Goal: Transaction & Acquisition: Obtain resource

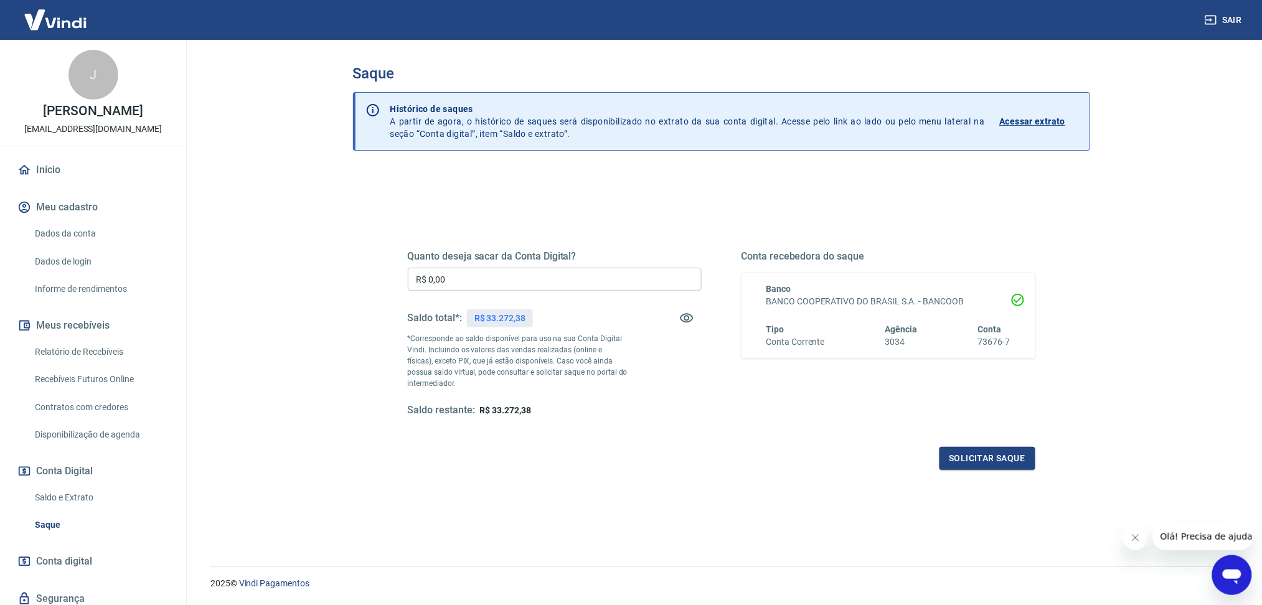
click at [77, 485] on link "Saldo e Extrato" at bounding box center [100, 498] width 141 height 26
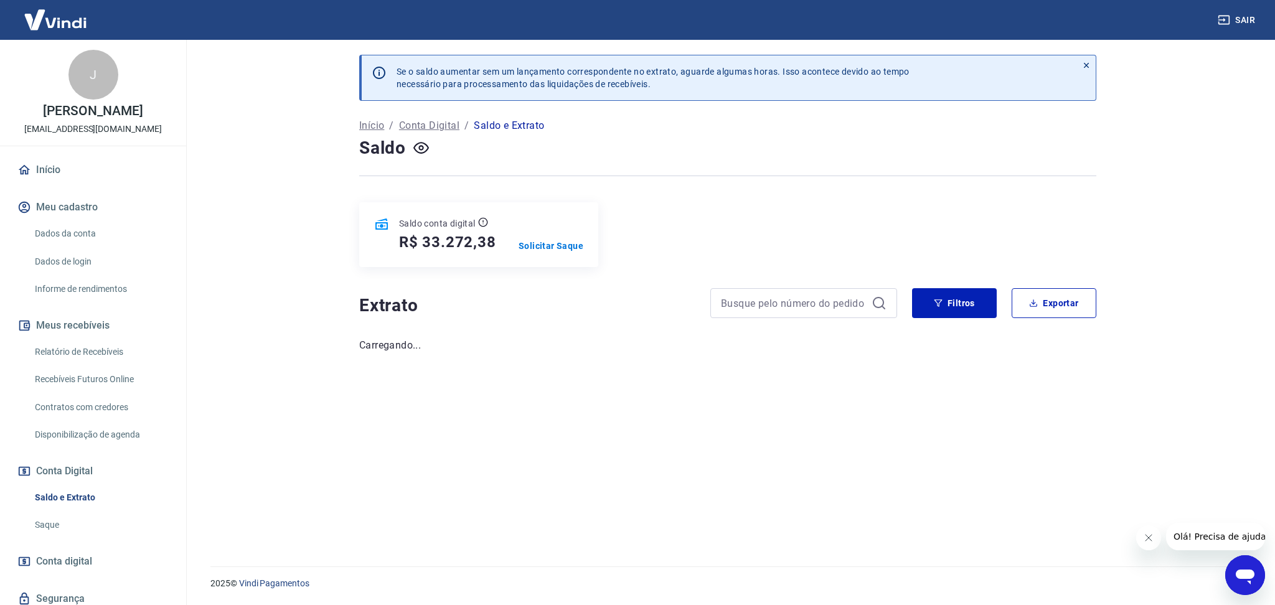
click at [1147, 538] on icon "Fechar mensagem da empresa" at bounding box center [1148, 538] width 10 height 10
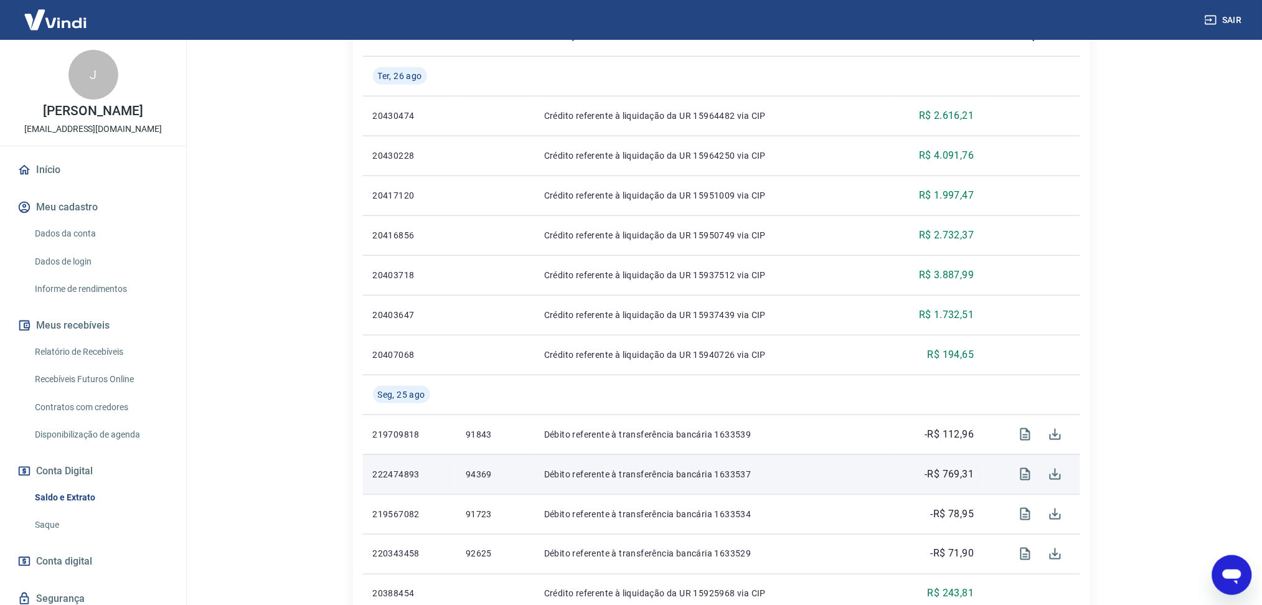
scroll to position [249, 0]
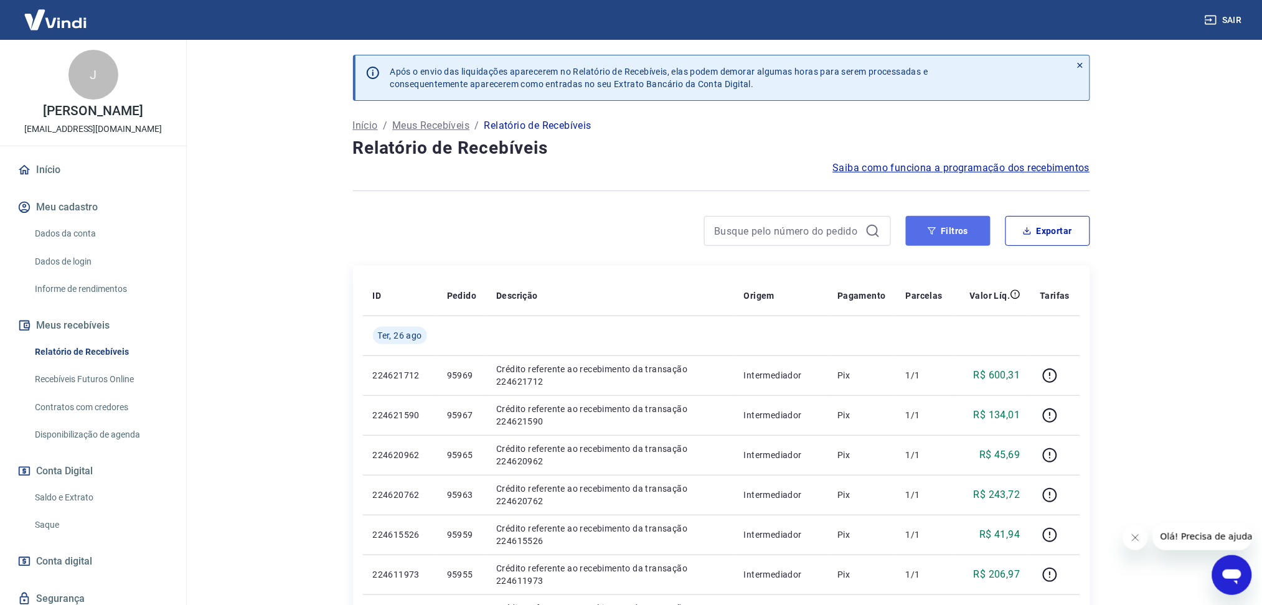
click at [932, 230] on icon "button" at bounding box center [932, 231] width 9 height 9
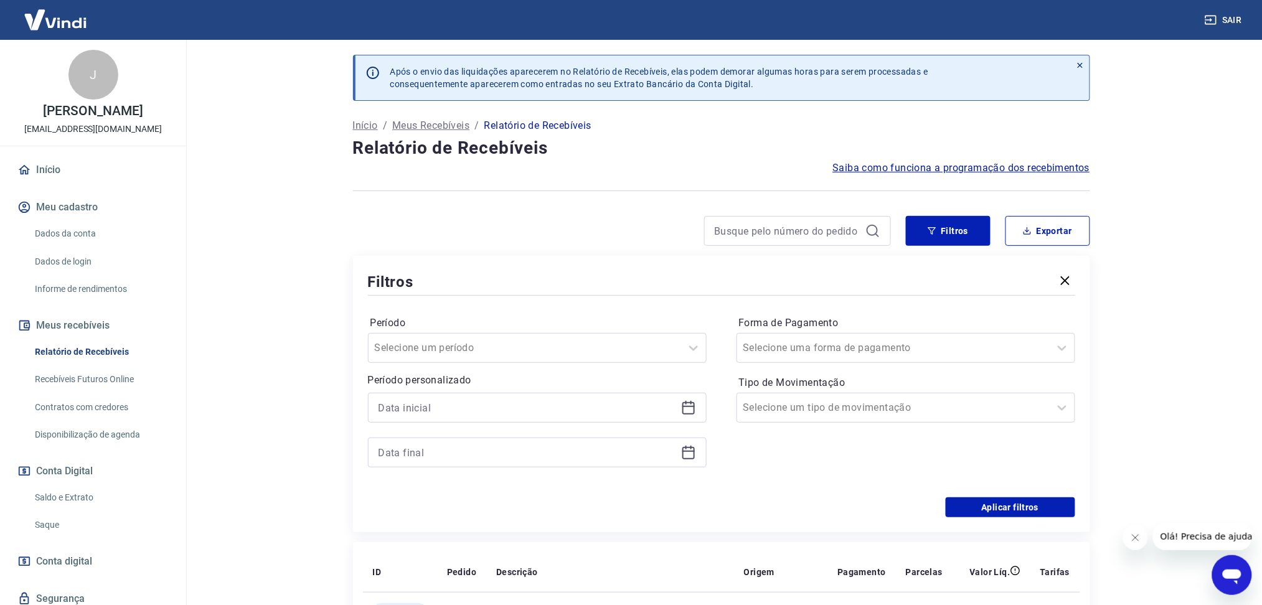
click at [691, 409] on icon at bounding box center [688, 407] width 15 height 15
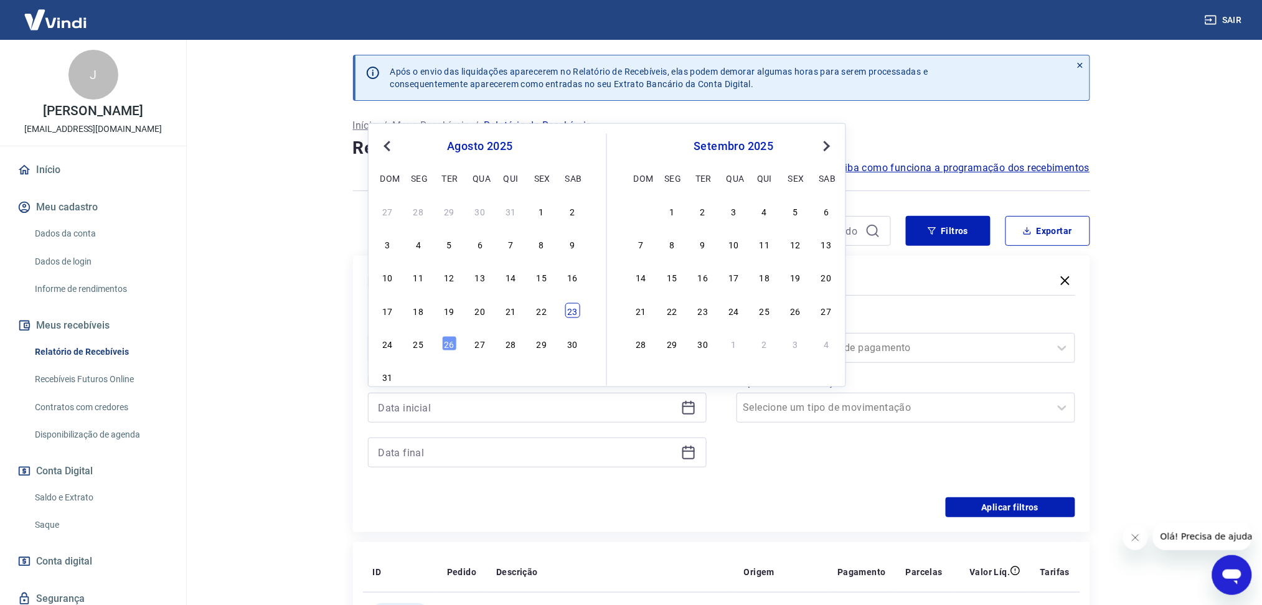
click at [576, 311] on div "23" at bounding box center [572, 310] width 15 height 15
click at [686, 453] on icon at bounding box center [688, 452] width 15 height 15
type input "[DATE]"
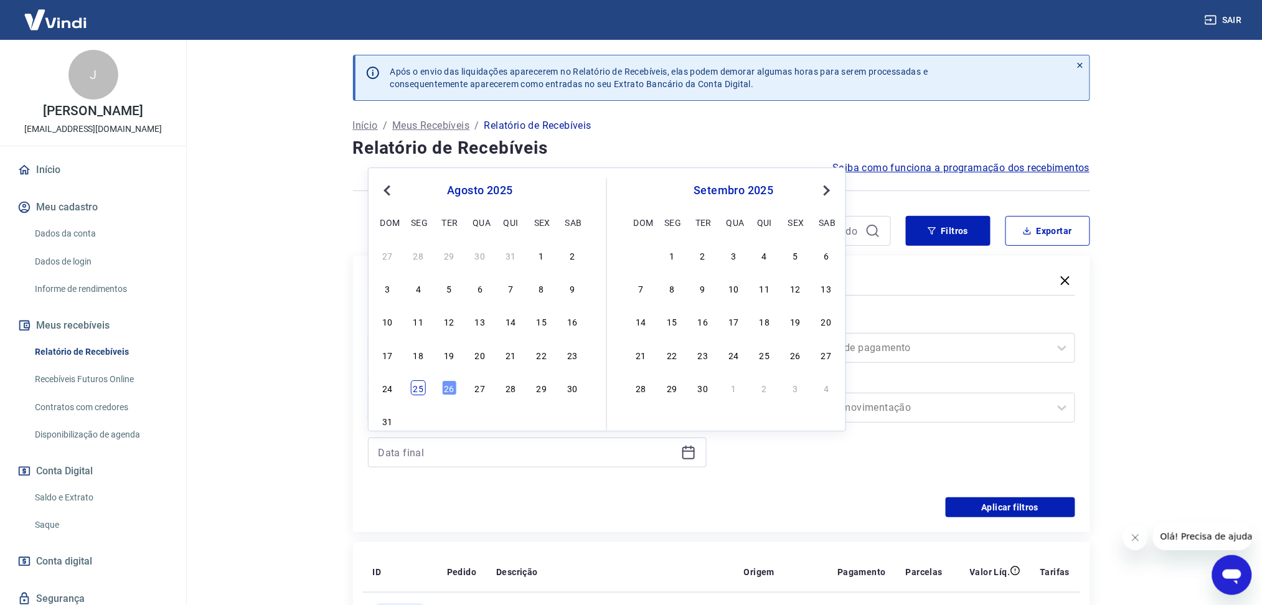
click at [420, 395] on div "25" at bounding box center [418, 388] width 15 height 15
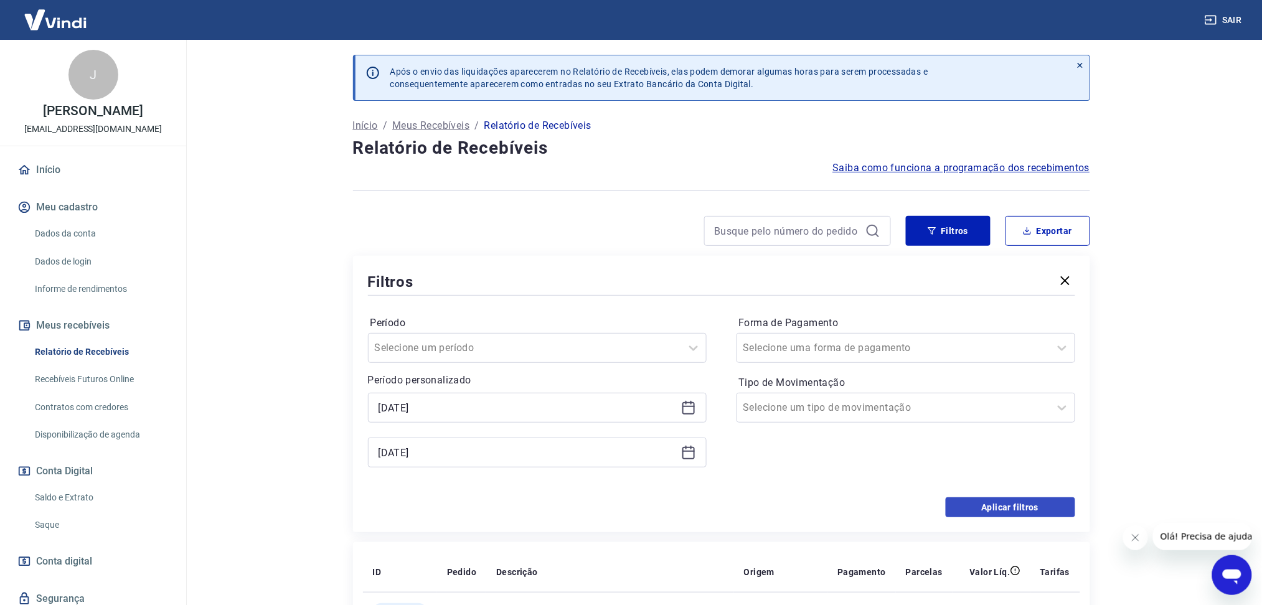
type input "[DATE]"
click at [980, 501] on button "Aplicar filtros" at bounding box center [1011, 508] width 130 height 20
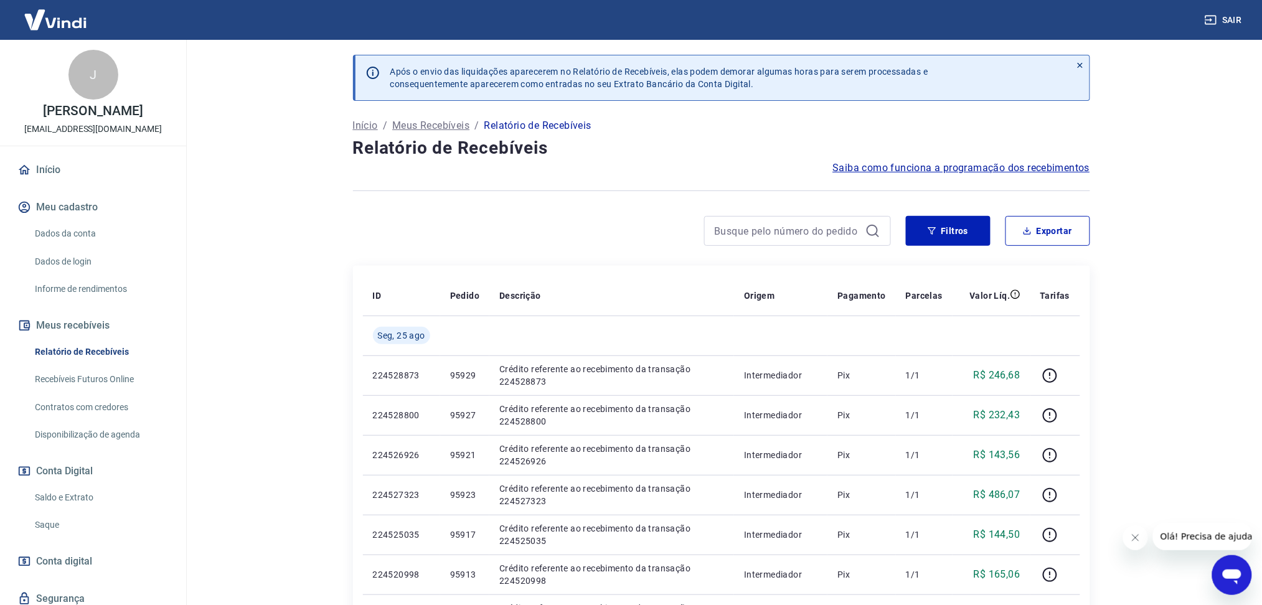
click at [1146, 539] on button "Fechar mensagem da empresa" at bounding box center [1135, 537] width 25 height 25
click at [1040, 243] on button "Exportar" at bounding box center [1048, 231] width 85 height 30
type input "[DATE]"
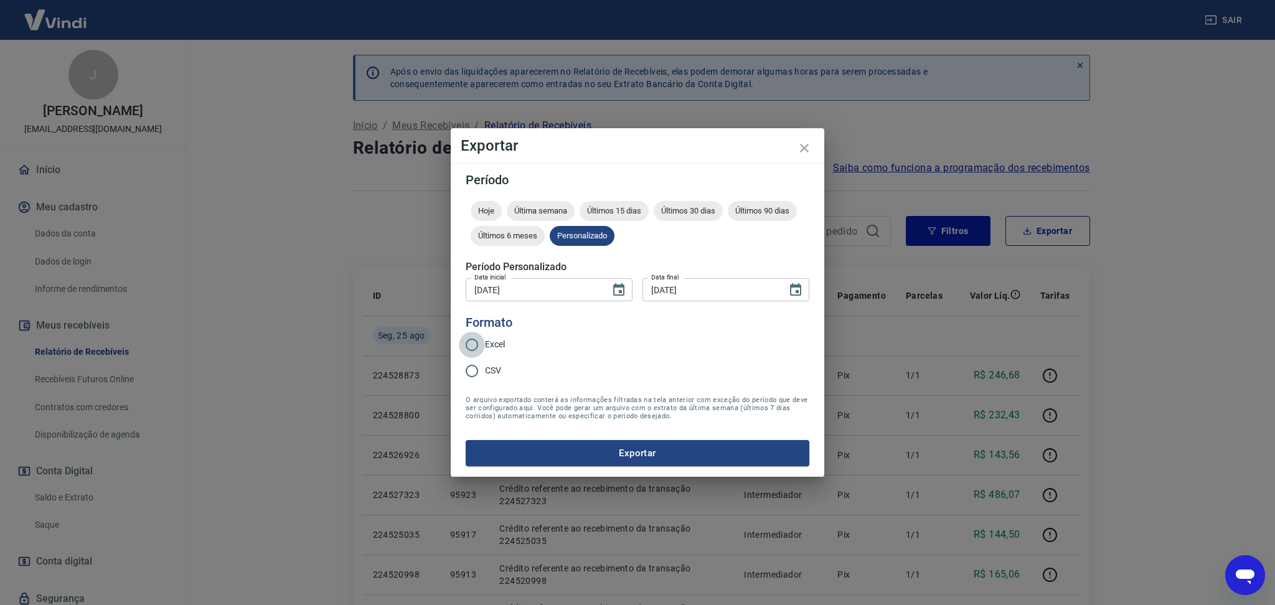
click at [485, 344] on input "Excel" at bounding box center [472, 345] width 26 height 26
radio input "true"
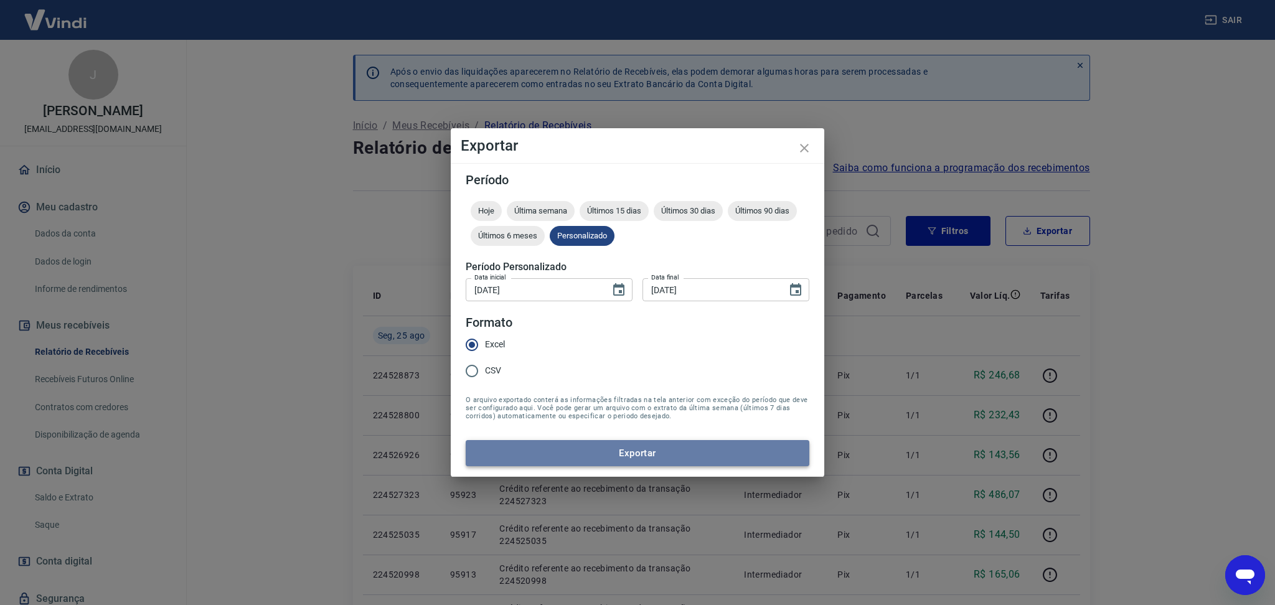
click at [532, 447] on button "Exportar" at bounding box center [638, 453] width 344 height 26
